Goal: Navigation & Orientation: Understand site structure

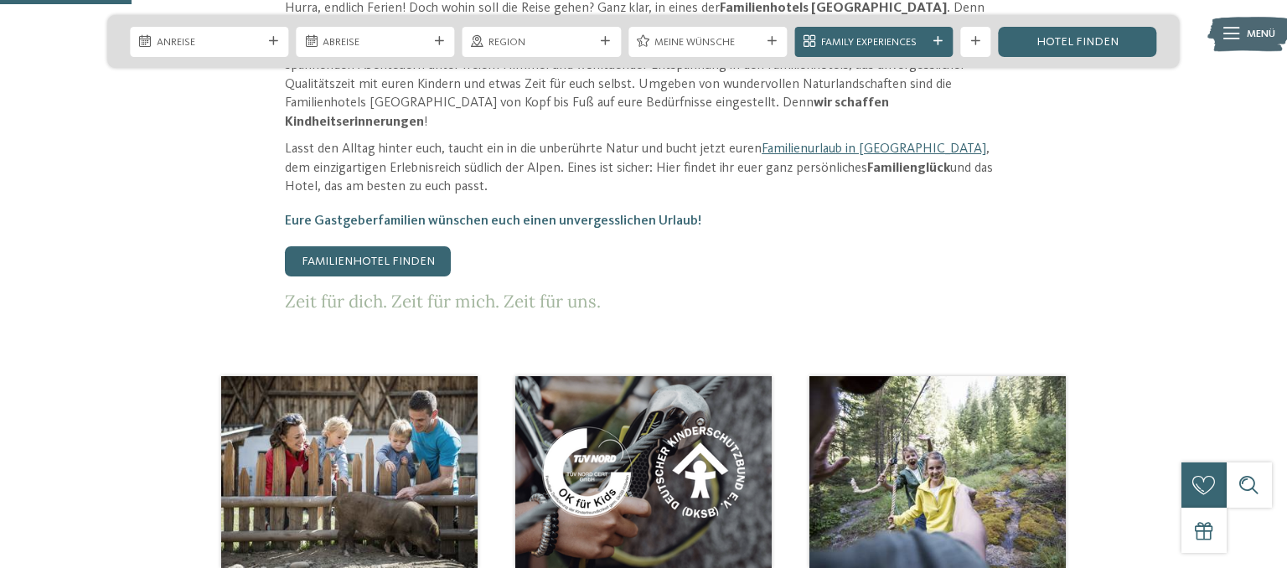
scroll to position [885, 0]
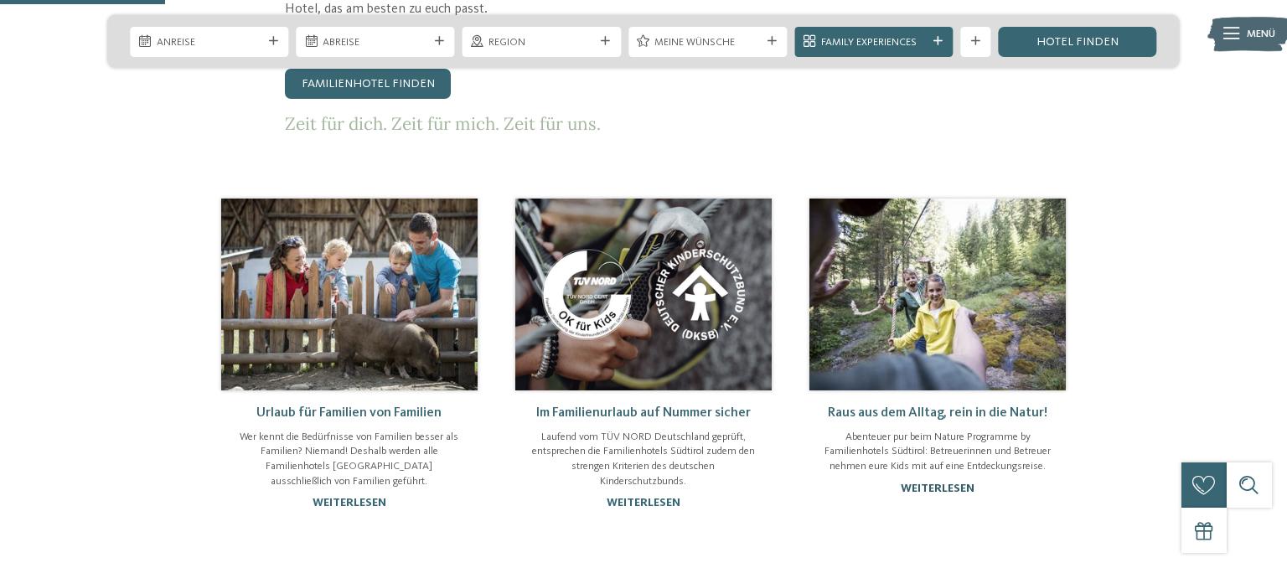
click at [941, 483] on link "weiterlesen" at bounding box center [938, 489] width 74 height 12
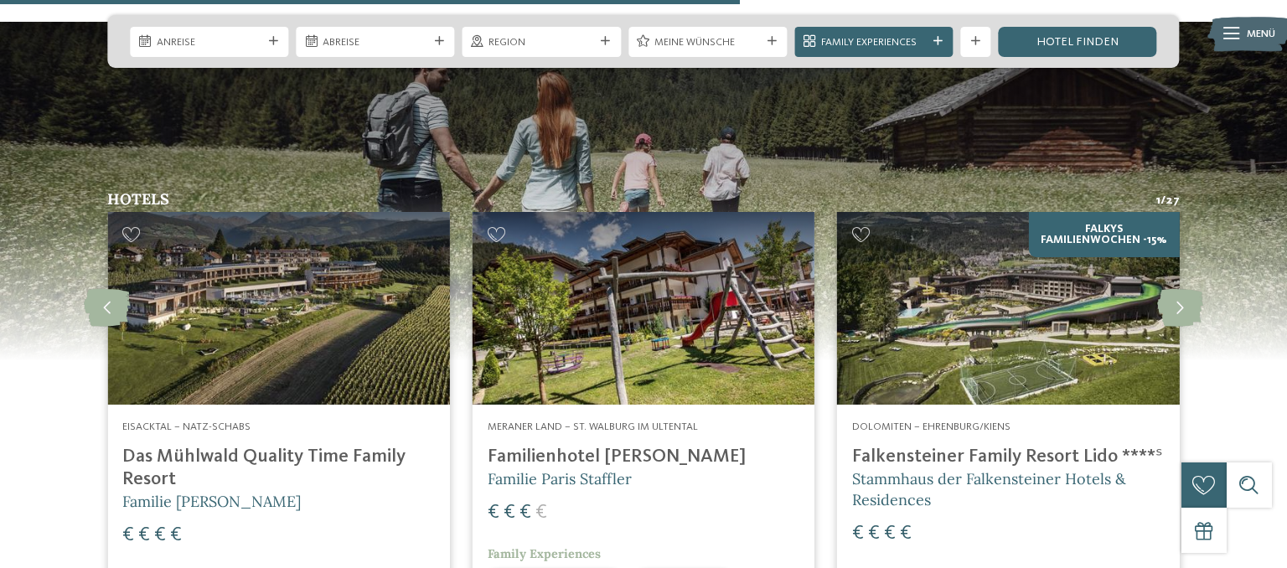
scroll to position [1946, 0]
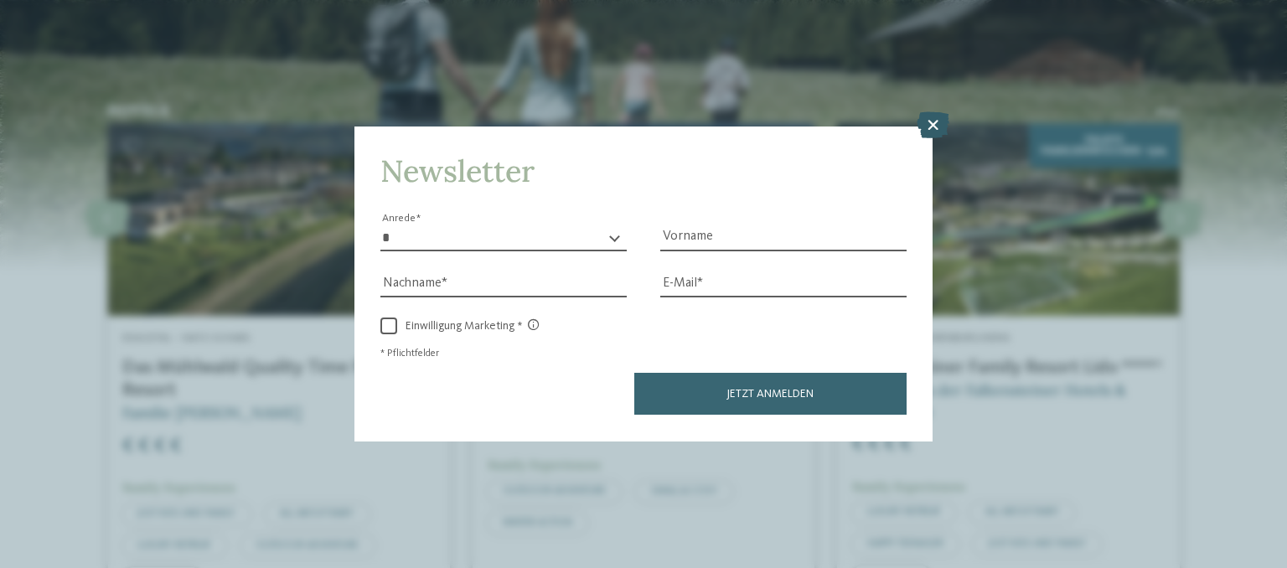
click at [929, 126] on icon at bounding box center [933, 125] width 33 height 27
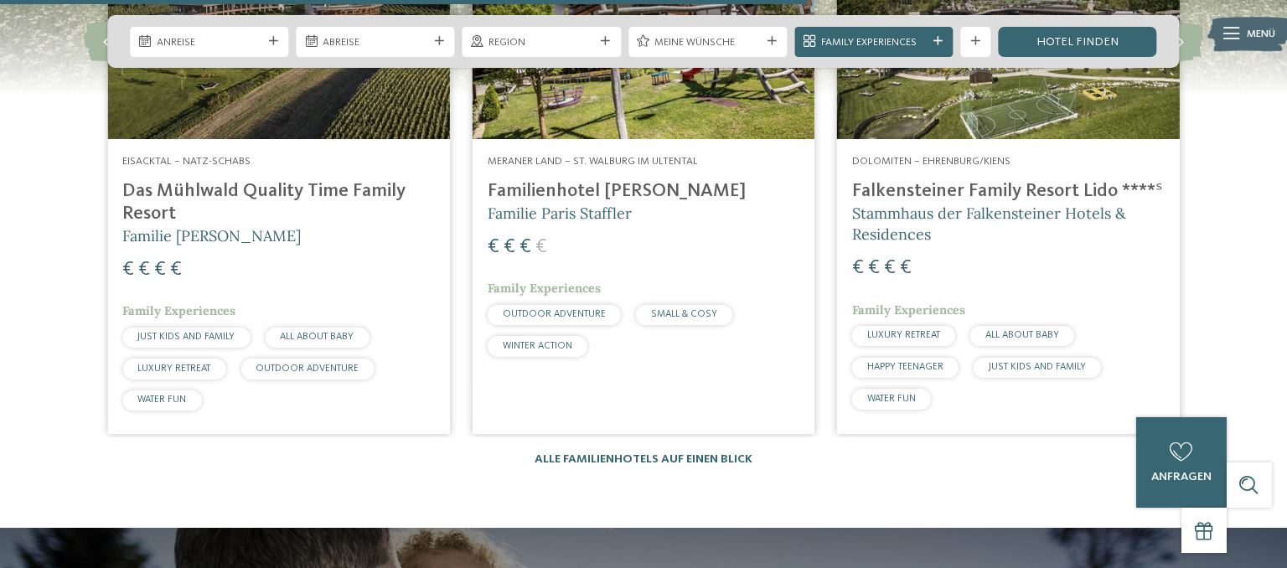
scroll to position [2300, 0]
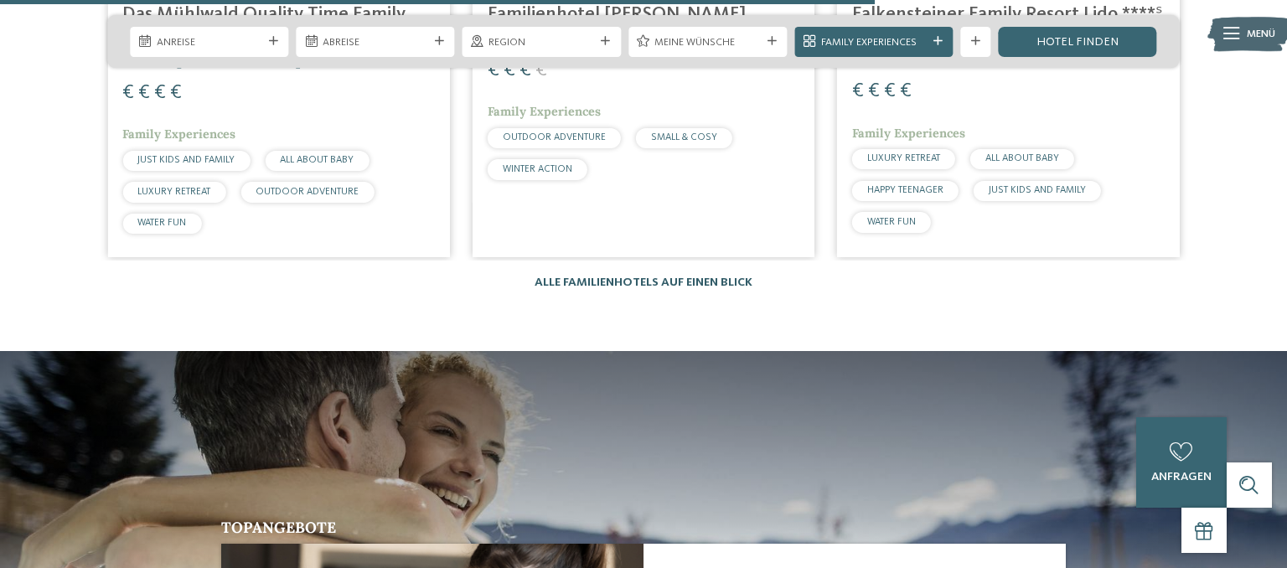
click at [703, 276] on link "Alle Familienhotels auf einen Blick" at bounding box center [644, 282] width 218 height 12
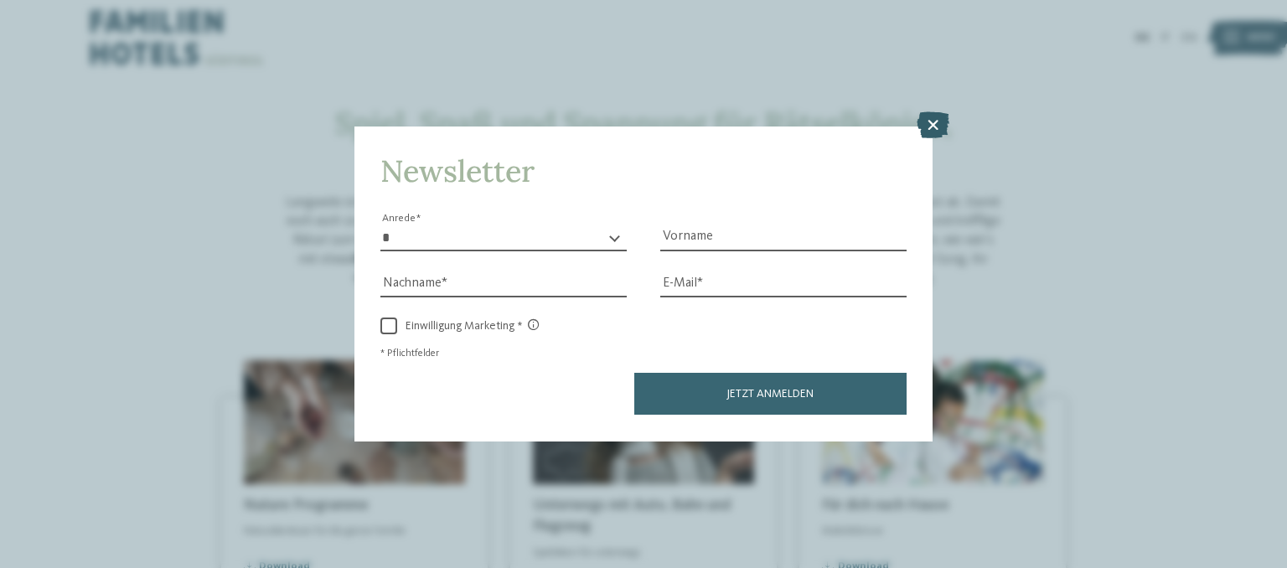
click at [937, 125] on icon at bounding box center [933, 125] width 33 height 27
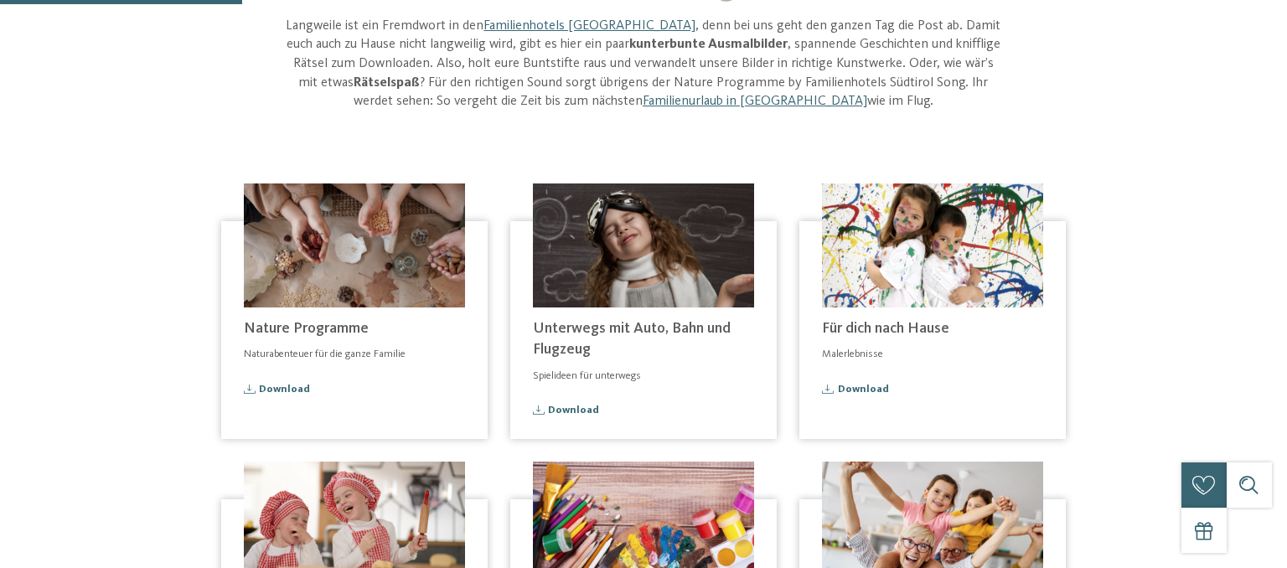
scroll to position [265, 0]
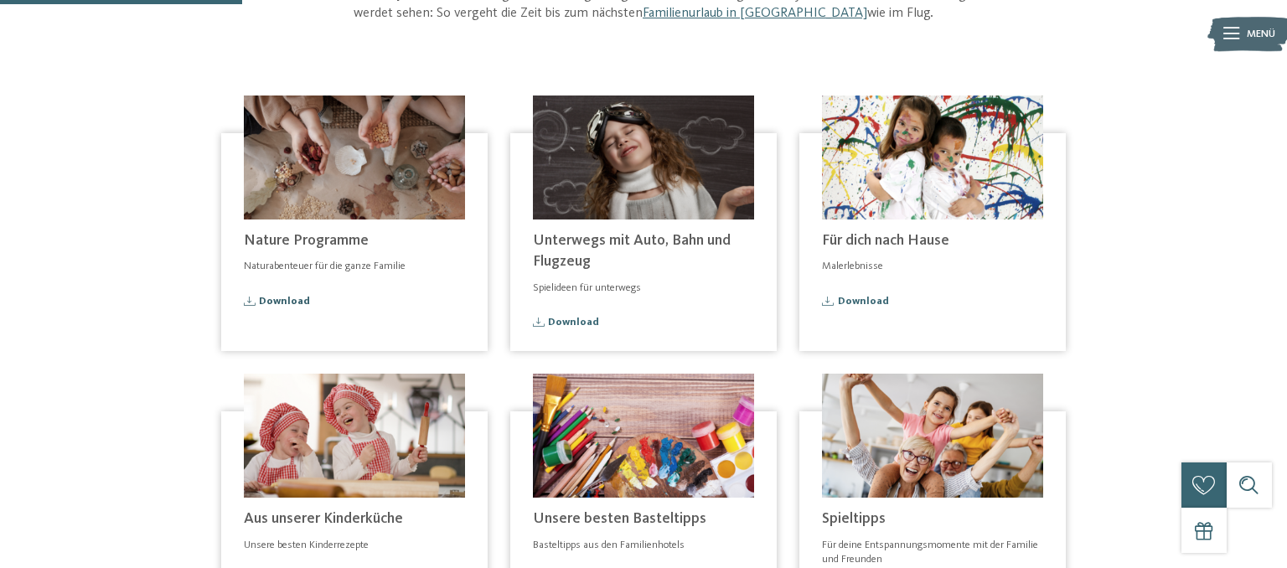
click at [299, 297] on span "Download" at bounding box center [284, 302] width 51 height 11
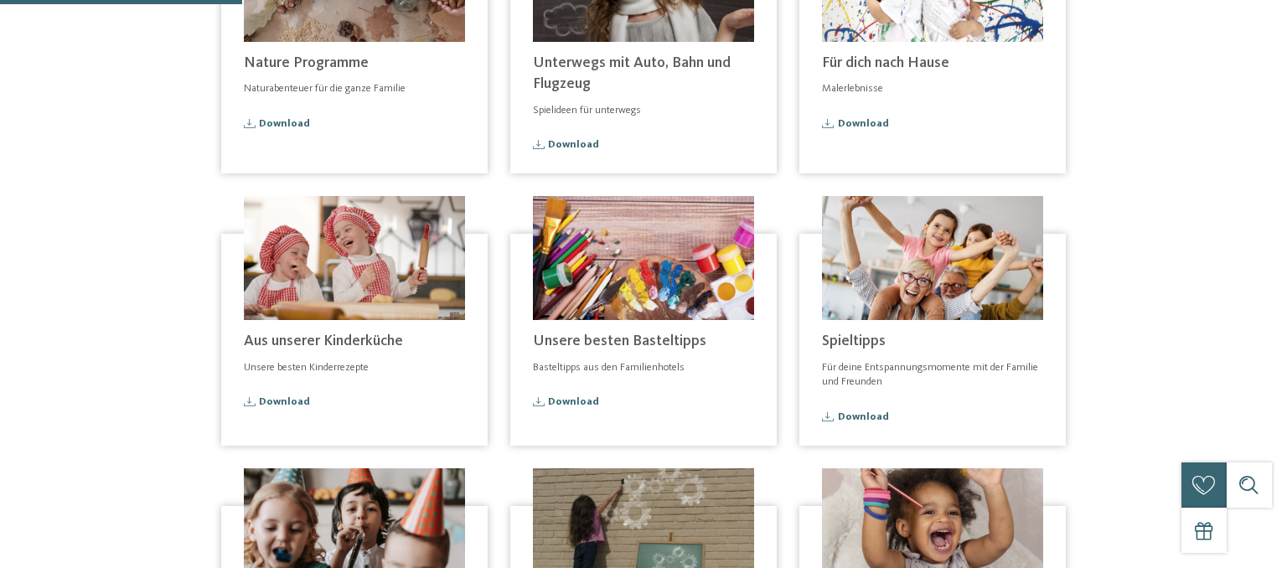
scroll to position [0, 0]
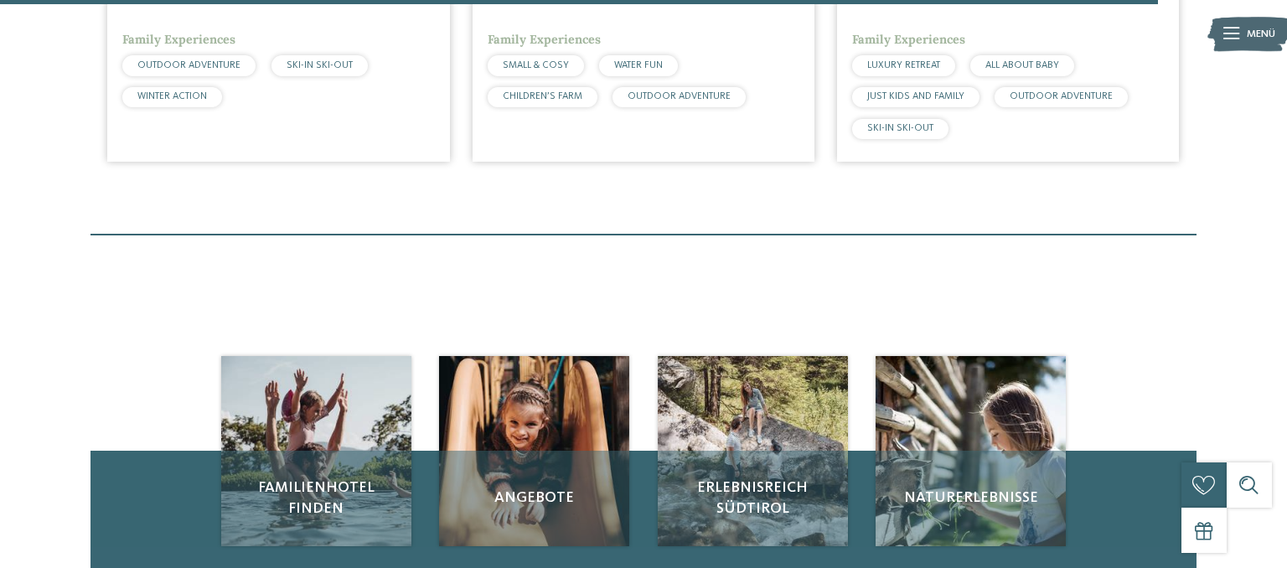
scroll to position [5043, 0]
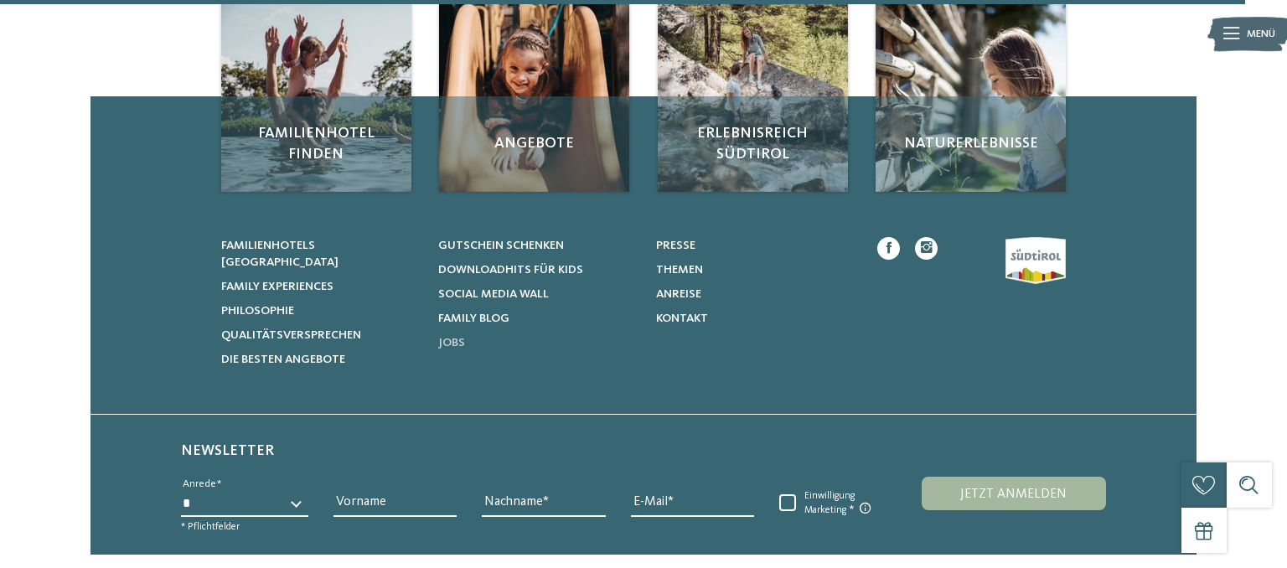
click at [454, 349] on span "Jobs" at bounding box center [451, 343] width 27 height 12
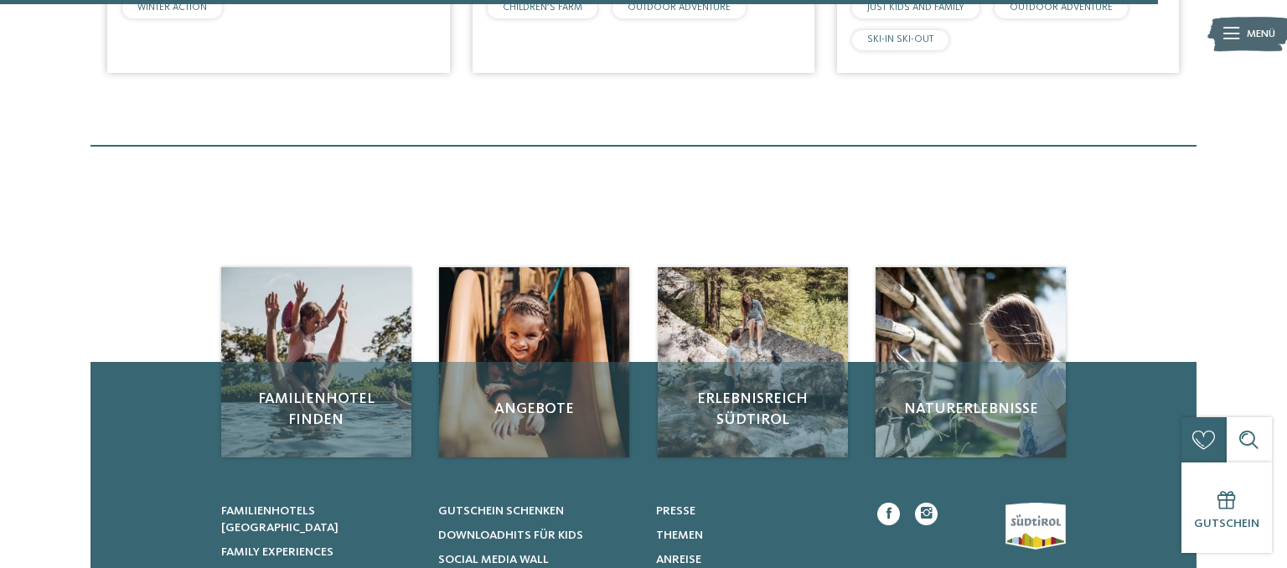
scroll to position [4335, 0]
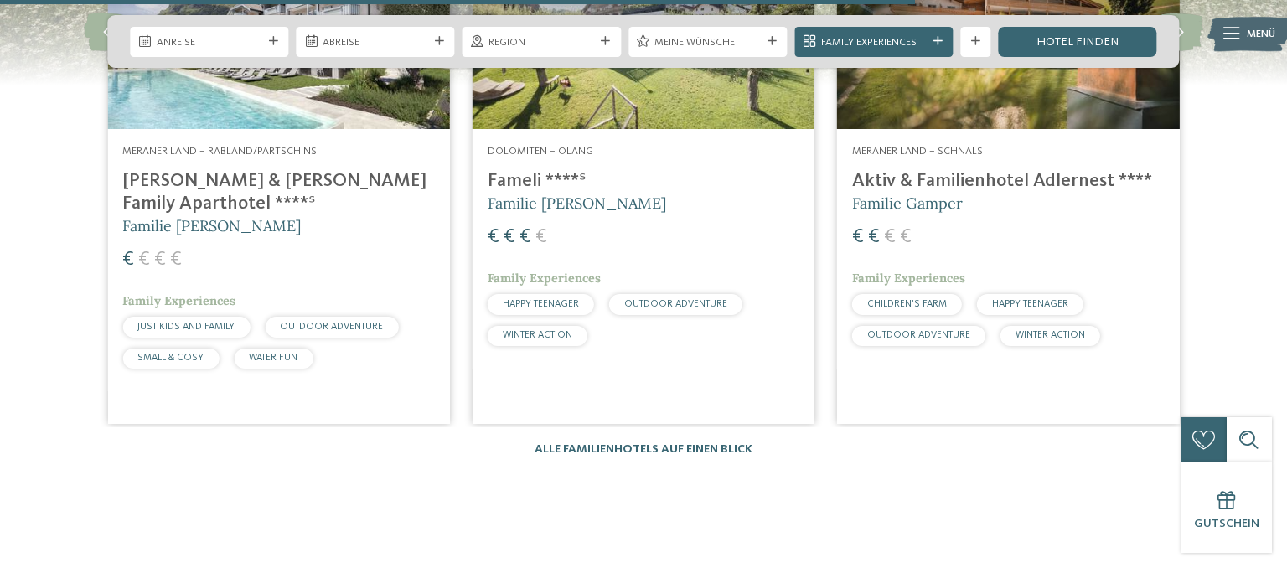
scroll to position [2123, 0]
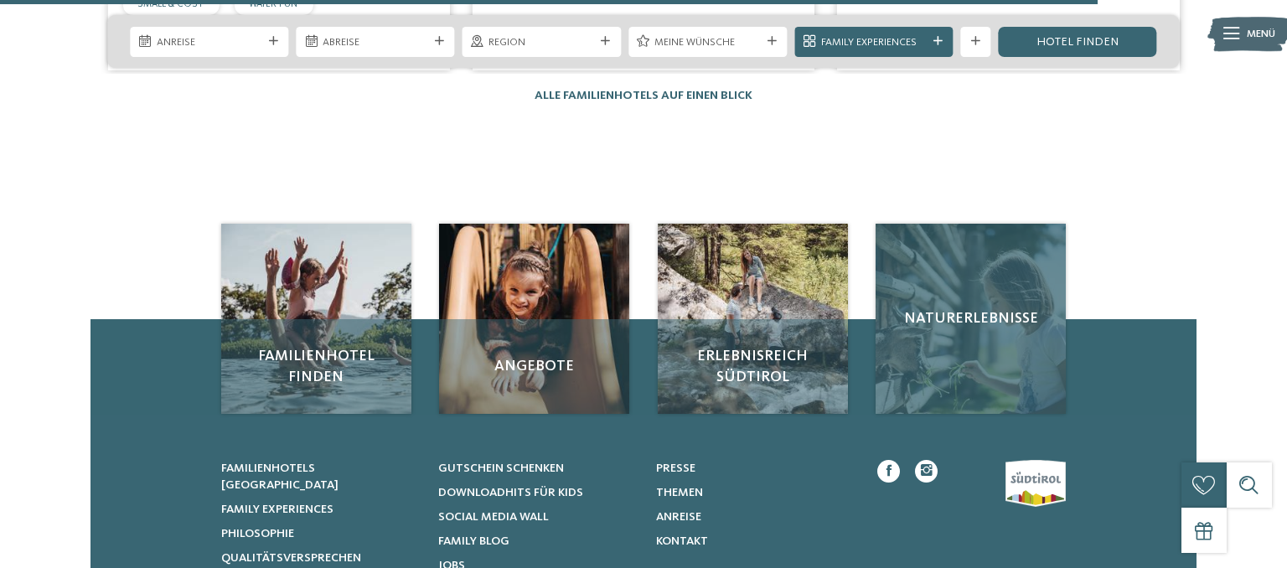
click at [957, 326] on span "Naturerlebnisse" at bounding box center [971, 318] width 160 height 21
click at [950, 327] on span "Naturerlebnisse" at bounding box center [971, 318] width 160 height 21
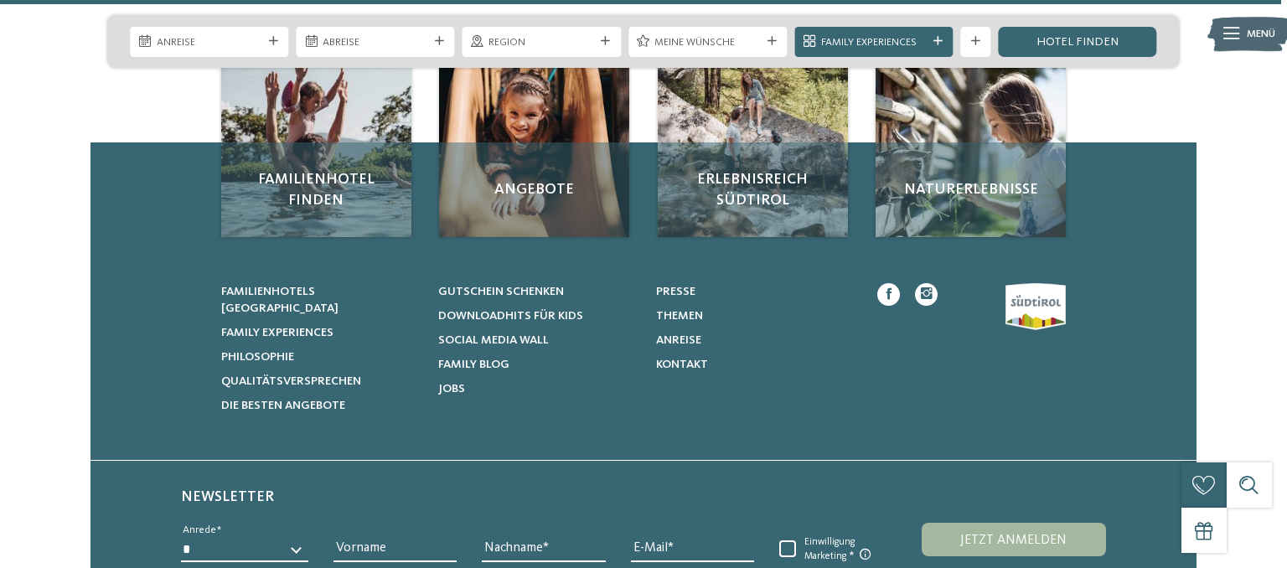
scroll to position [2477, 0]
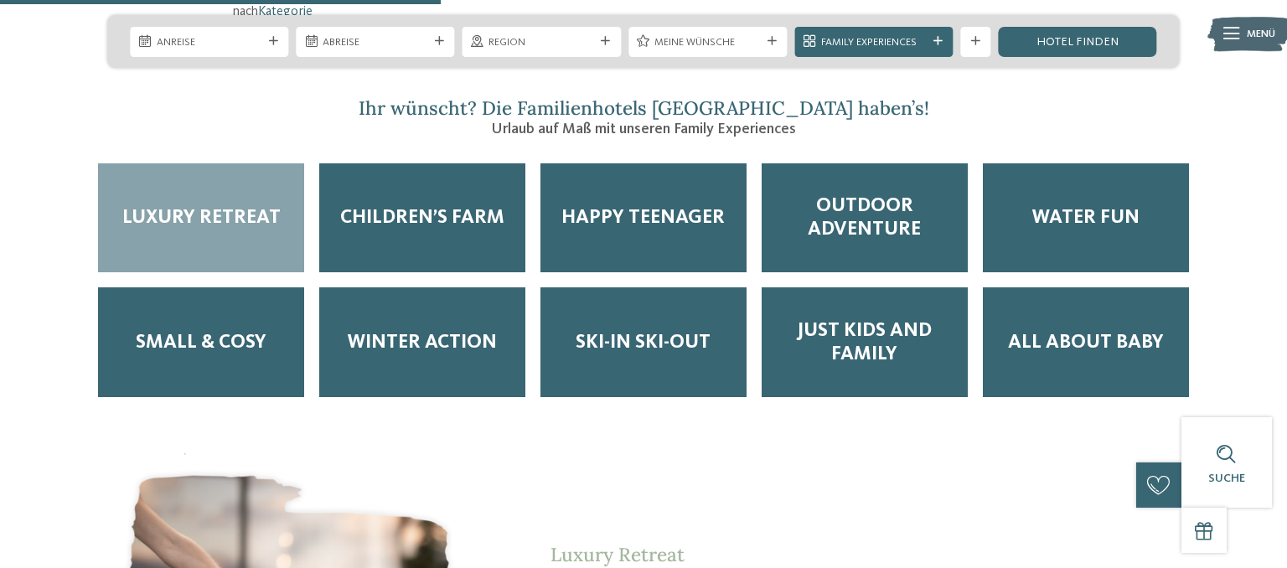
scroll to position [2389, 0]
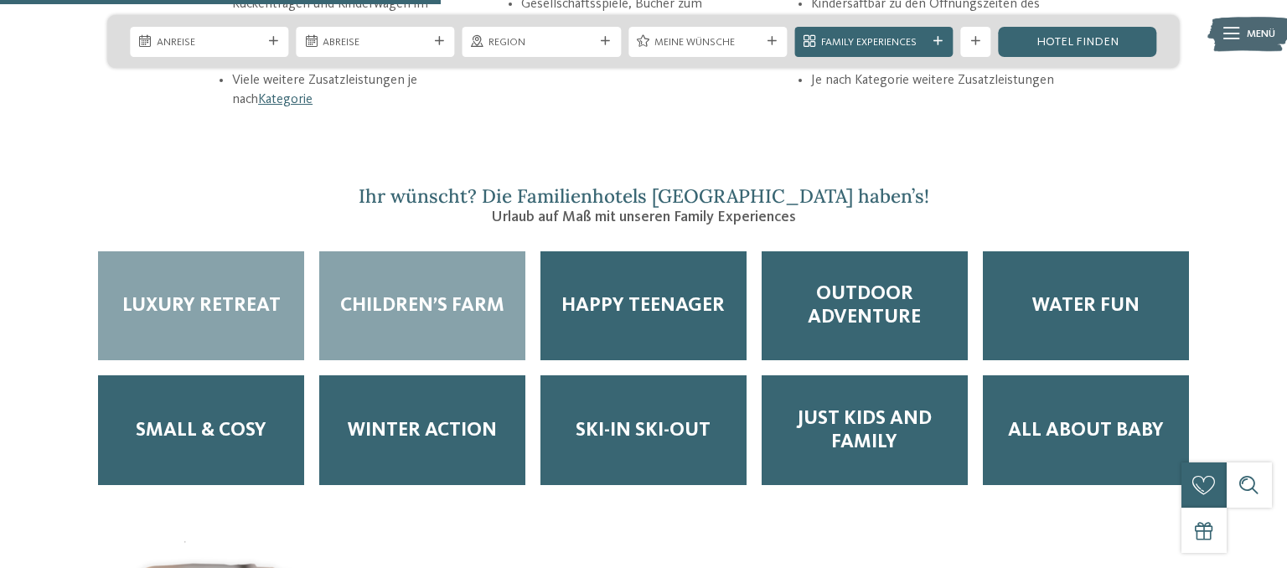
click at [359, 251] on div "Children’s Farm" at bounding box center [422, 306] width 206 height 110
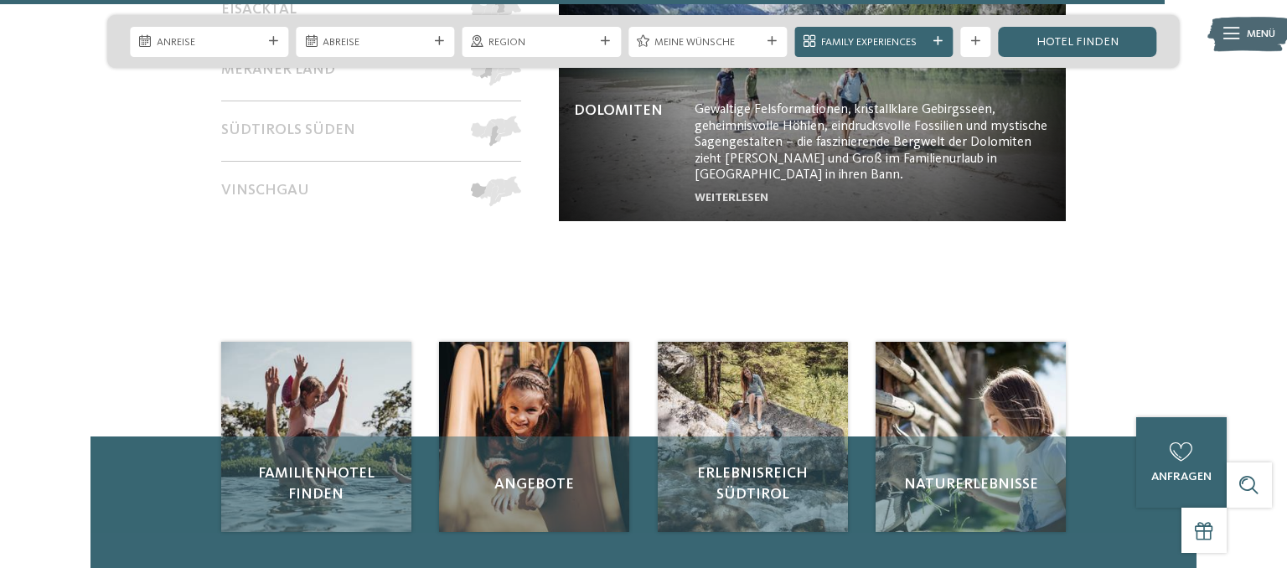
scroll to position [6636, 0]
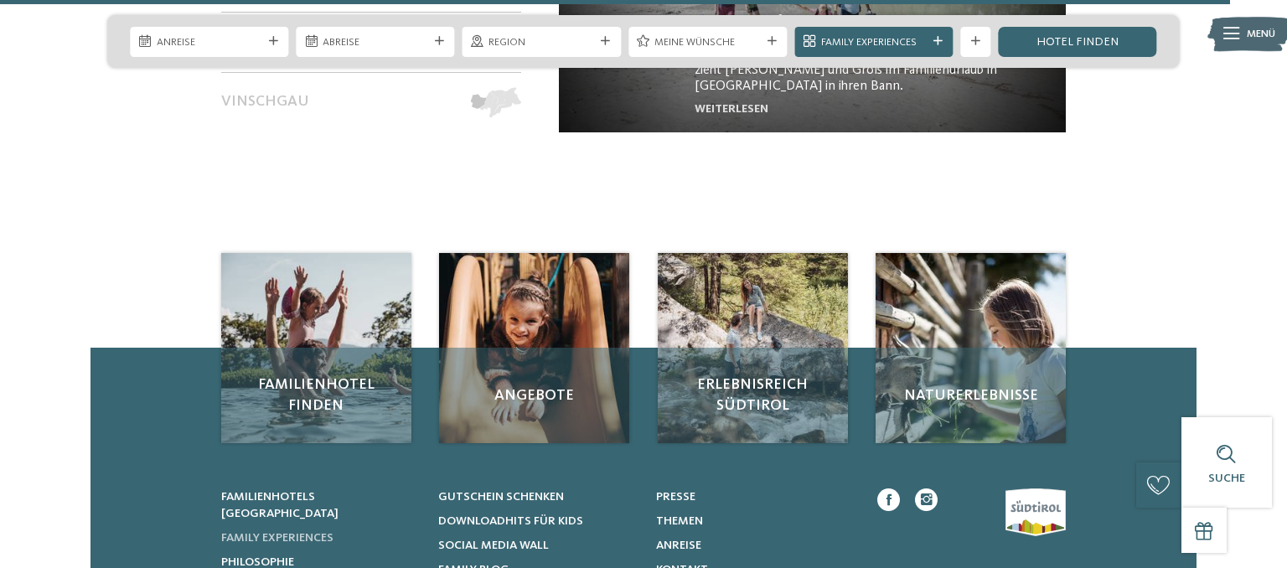
click at [299, 530] on link "Family Experiences" at bounding box center [320, 538] width 199 height 17
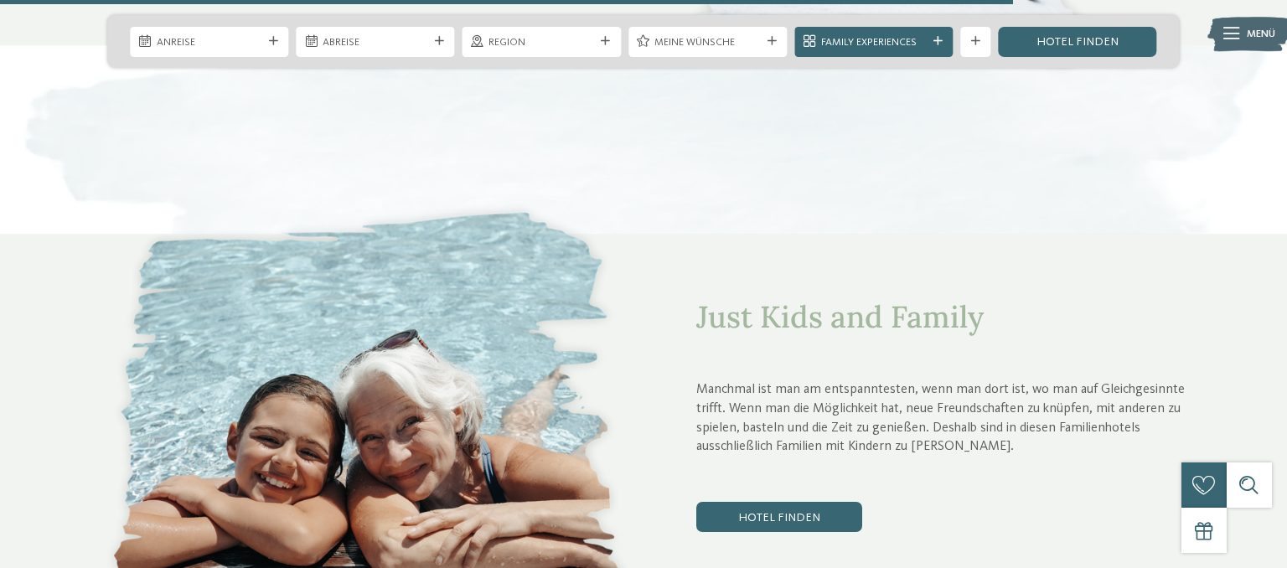
scroll to position [4954, 0]
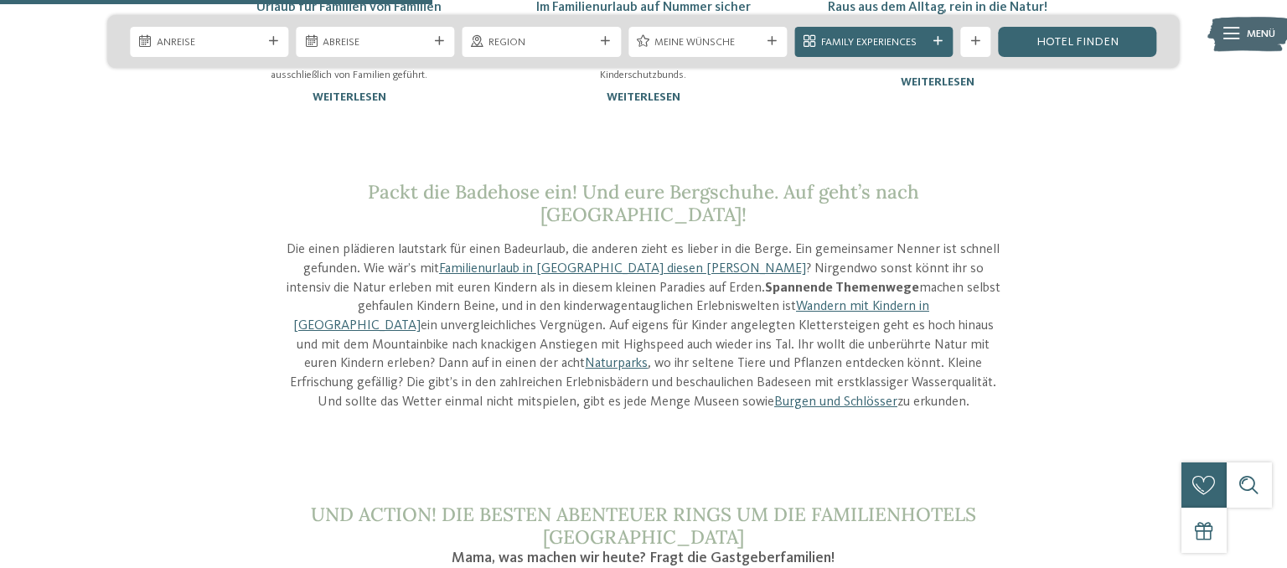
scroll to position [1858, 0]
